Goal: Task Accomplishment & Management: Manage account settings

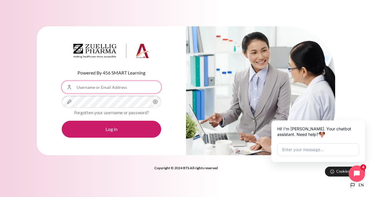
click at [120, 87] on input "Username or Email Address" at bounding box center [111, 87] width 99 height 12
type input "[EMAIL_ADDRESS][DOMAIN_NAME]"
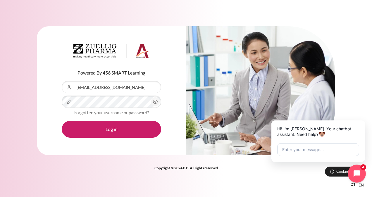
click at [360, 175] on icon "Close chat widget" at bounding box center [360, 173] width 9 height 9
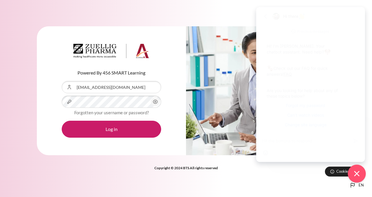
scroll to position [3, 0]
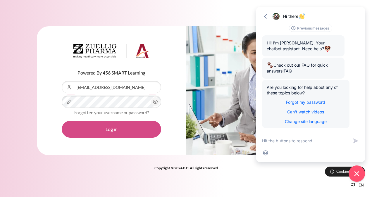
click at [105, 130] on button "Log in" at bounding box center [111, 129] width 99 height 17
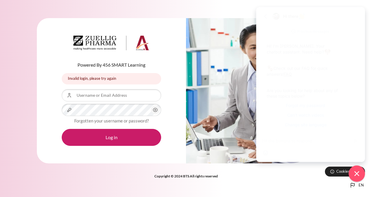
scroll to position [4, 0]
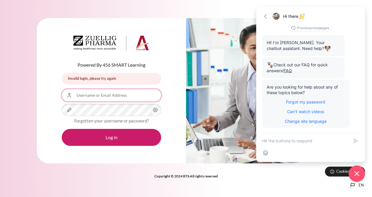
click at [107, 95] on input "Username or Email Address" at bounding box center [111, 95] width 99 height 12
type input "[EMAIL_ADDRESS][DOMAIN_NAME]"
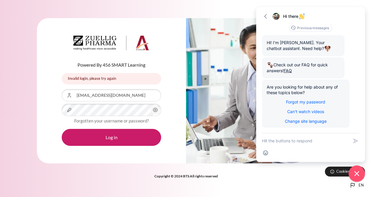
click at [156, 111] on icon "Content" at bounding box center [155, 110] width 4 height 4
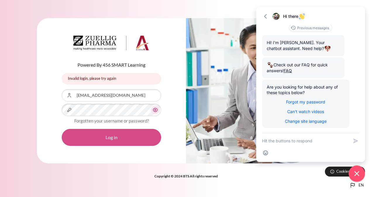
click at [110, 137] on button "Log in" at bounding box center [111, 137] width 99 height 17
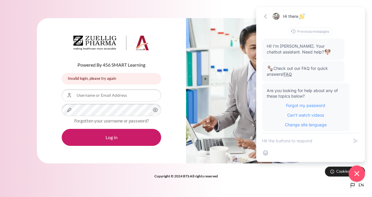
scroll to position [4, 0]
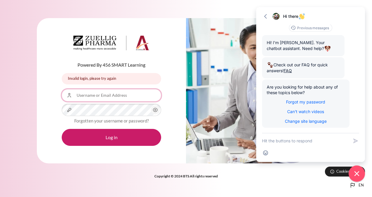
click at [90, 97] on input "Username or Email Address" at bounding box center [111, 95] width 99 height 12
type input "[EMAIL_ADDRESS][DOMAIN_NAME]"
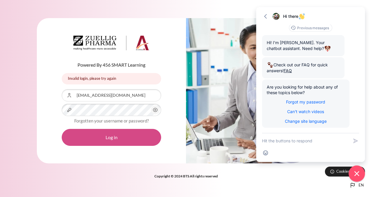
click at [109, 138] on button "Log in" at bounding box center [111, 137] width 99 height 17
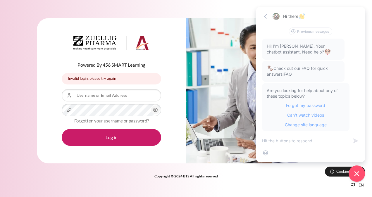
scroll to position [4, 0]
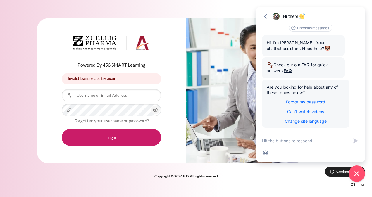
click at [178, 8] on div "Powered By 456 SMART Learning Invalid login, please try again Invalid login, pl…" at bounding box center [186, 98] width 372 height 197
click at [265, 18] on icon "button" at bounding box center [265, 16] width 3 height 4
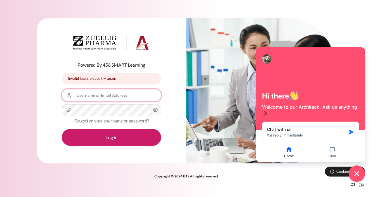
click at [122, 97] on input "Username or Email Address" at bounding box center [111, 95] width 99 height 12
type input "aalamsyah"
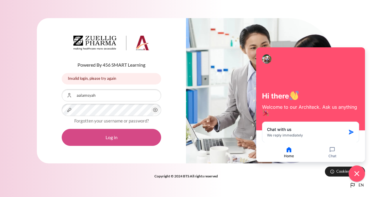
click at [113, 138] on button "Log in" at bounding box center [111, 137] width 99 height 17
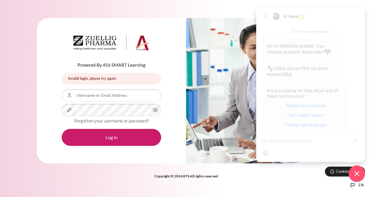
scroll to position [4, 0]
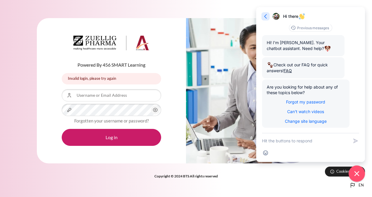
click at [265, 16] on icon "button" at bounding box center [265, 16] width 3 height 4
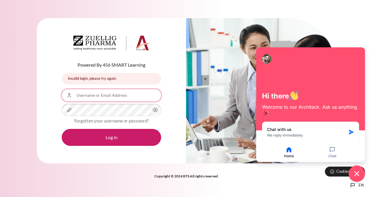
click at [84, 96] on input "Username or Email Address" at bounding box center [111, 95] width 99 height 12
type input "aalamsyah"
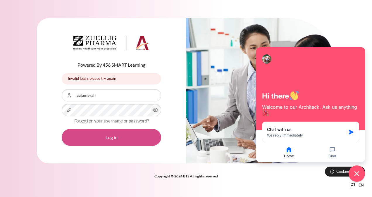
click at [116, 140] on button "Log in" at bounding box center [111, 137] width 99 height 17
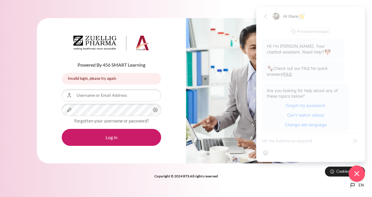
scroll to position [4, 0]
